Goal: Find specific page/section: Find specific page/section

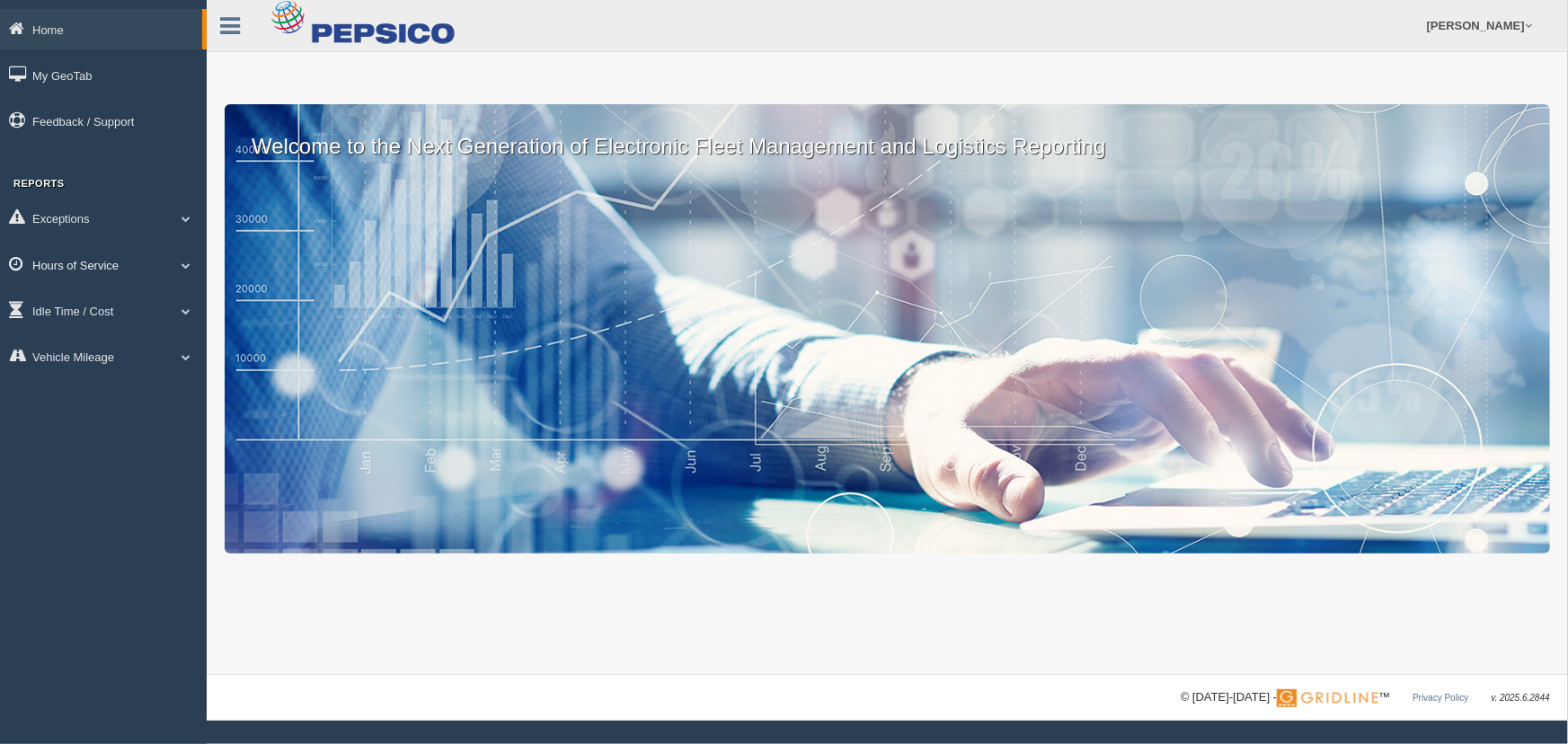
click at [152, 274] on link "Hours of Service" at bounding box center [103, 264] width 206 height 41
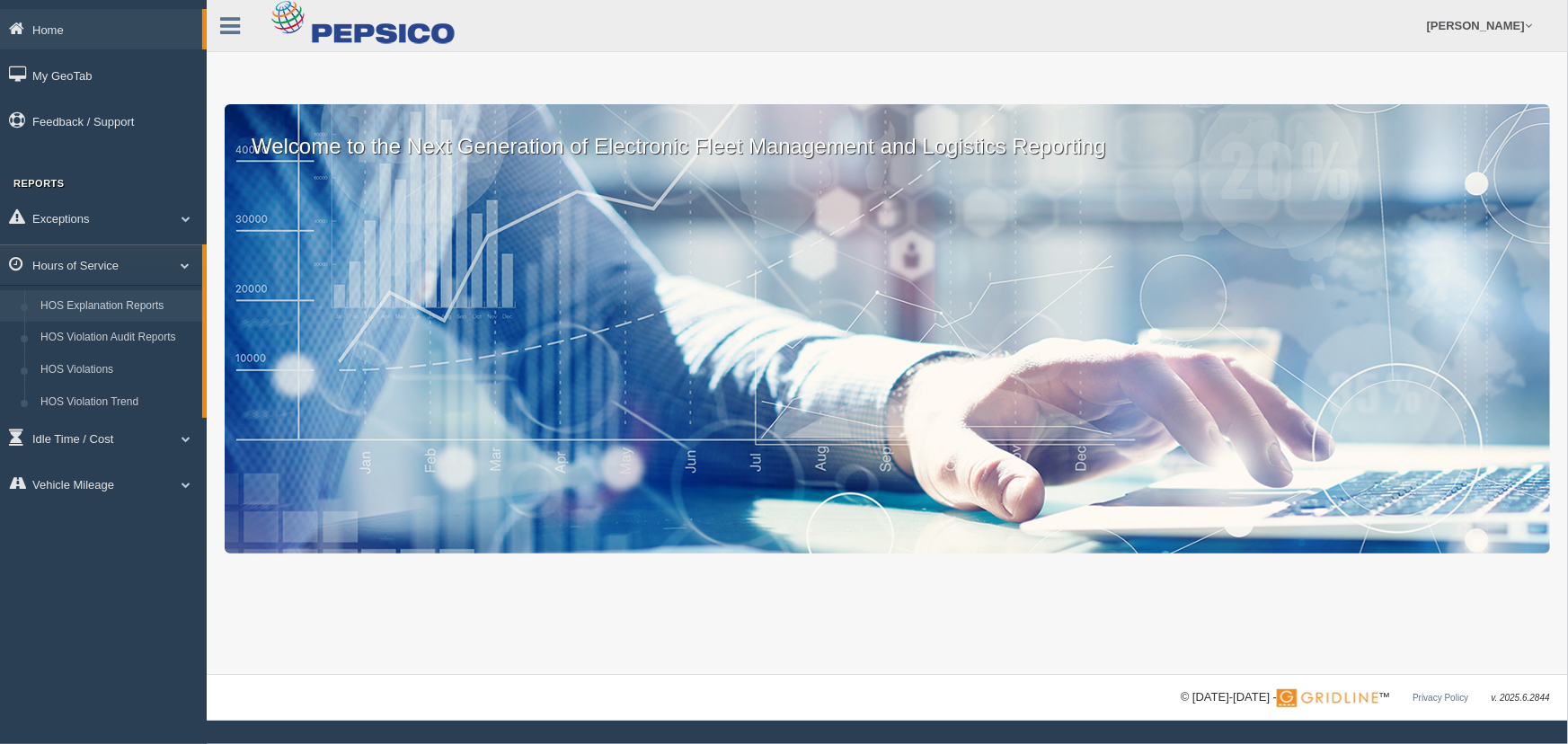
click at [140, 314] on link "HOS Explanation Reports" at bounding box center [117, 306] width 170 height 32
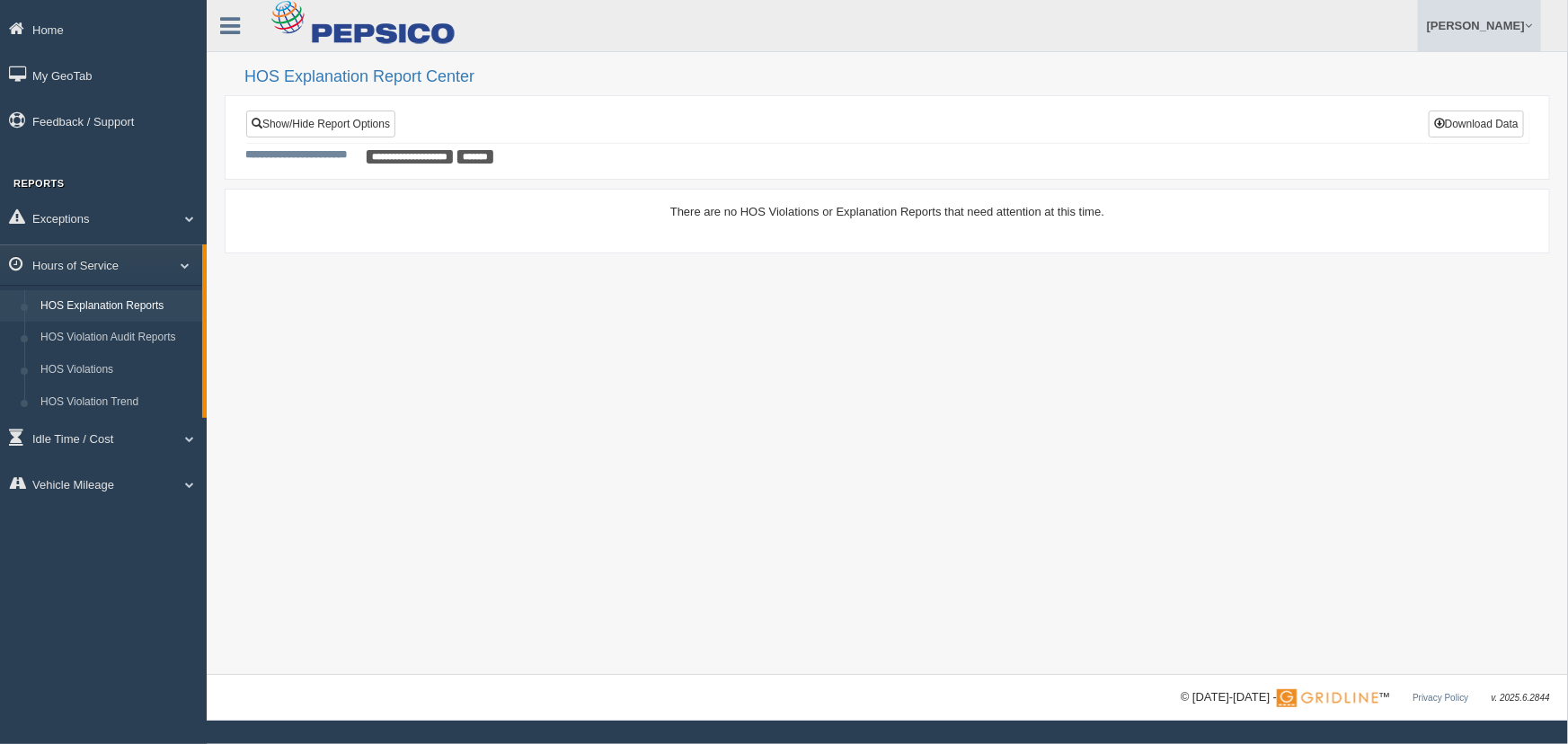
click at [1528, 25] on span at bounding box center [1528, 25] width 8 height 11
click at [1405, 105] on link "Log Off" at bounding box center [1443, 107] width 196 height 37
